Goal: Task Accomplishment & Management: Manage account settings

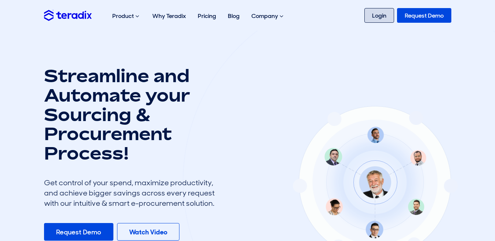
click at [378, 11] on link "Login" at bounding box center [379, 15] width 30 height 15
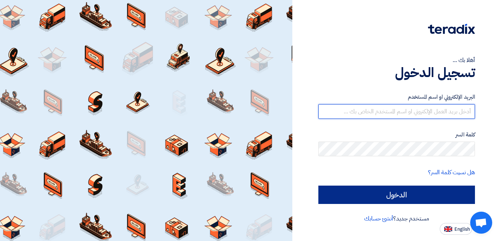
type input "[EMAIL_ADDRESS][DOMAIN_NAME]"
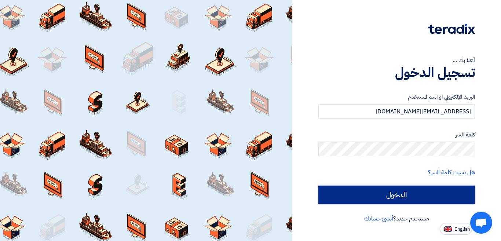
click at [442, 197] on input "الدخول" at bounding box center [396, 195] width 157 height 18
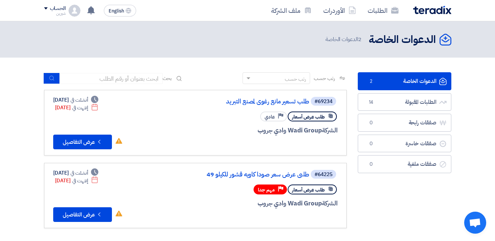
click at [83, 12] on app-header-notification-menu "تم مشاهدة العرض المقدم للطلب "Food additives" من قبل العميل [DATE] عرض سعرك لطل…" at bounding box center [90, 10] width 21 height 15
click at [91, 12] on use at bounding box center [90, 10] width 7 height 8
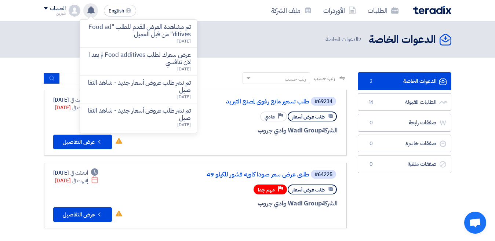
click at [91, 12] on use at bounding box center [90, 10] width 7 height 8
